Goal: Task Accomplishment & Management: Use online tool/utility

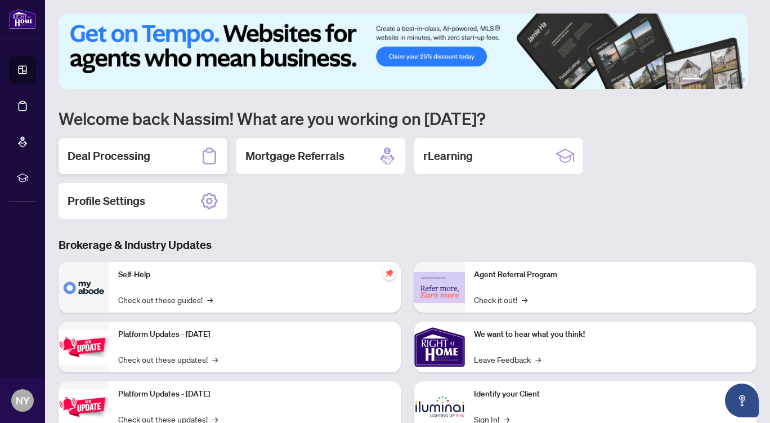
click at [151, 155] on div "Deal Processing" at bounding box center [143, 156] width 169 height 36
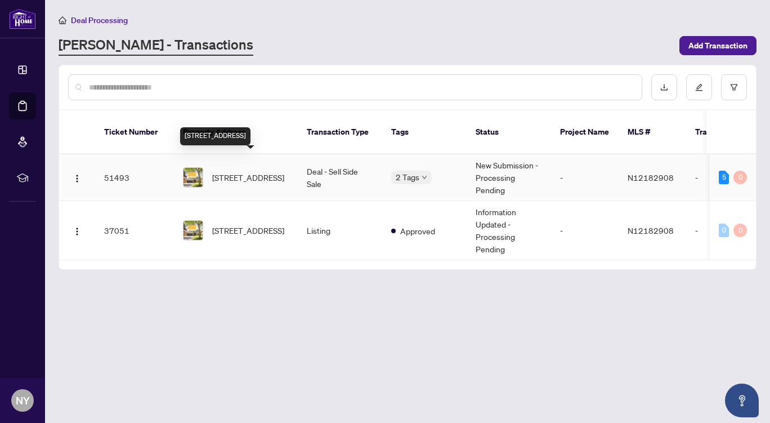
click at [233, 171] on span "[STREET_ADDRESS]" at bounding box center [248, 177] width 72 height 12
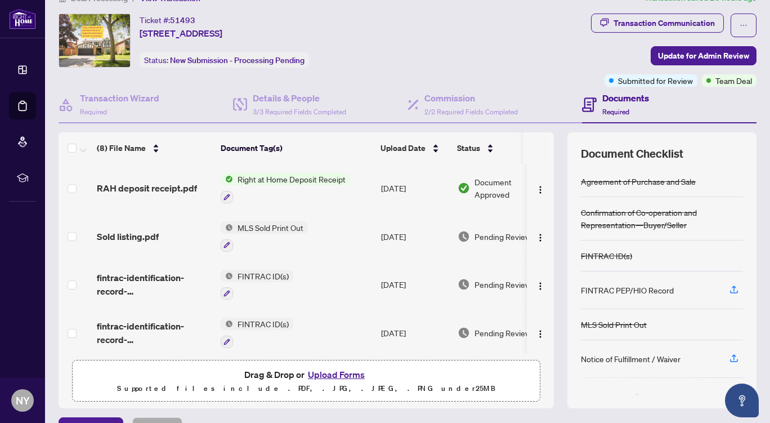
scroll to position [27, 0]
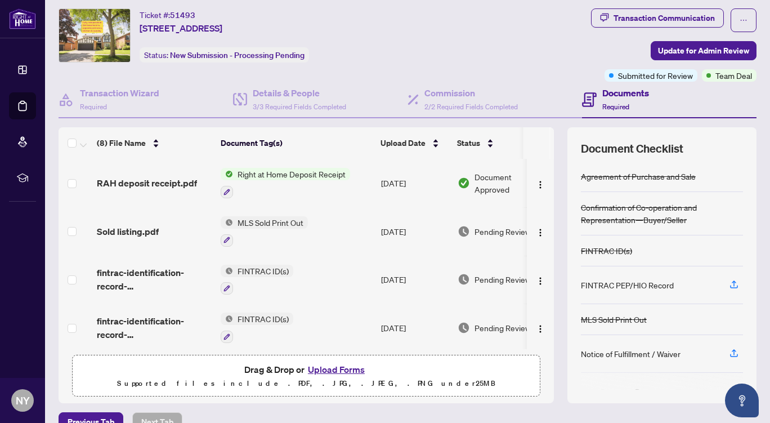
click at [293, 171] on span "Right at Home Deposit Receipt" at bounding box center [291, 174] width 117 height 12
click at [275, 230] on span "Right at Home Deposit Receipt" at bounding box center [291, 228] width 117 height 12
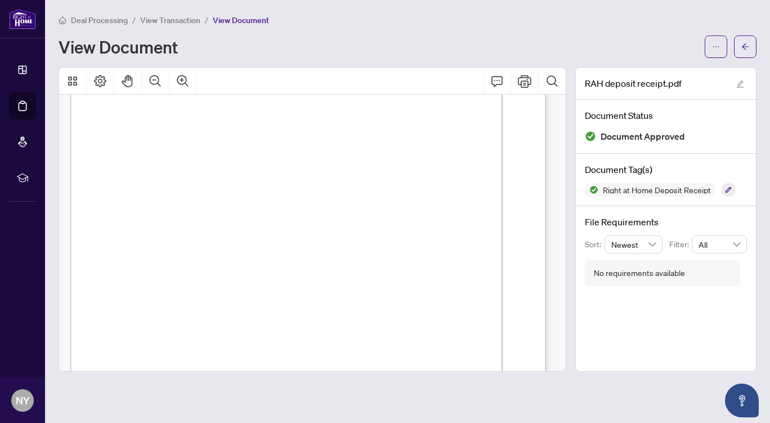
scroll to position [30, 0]
click at [525, 83] on icon "Print" at bounding box center [525, 81] width 14 height 14
